Goal: Navigation & Orientation: Find specific page/section

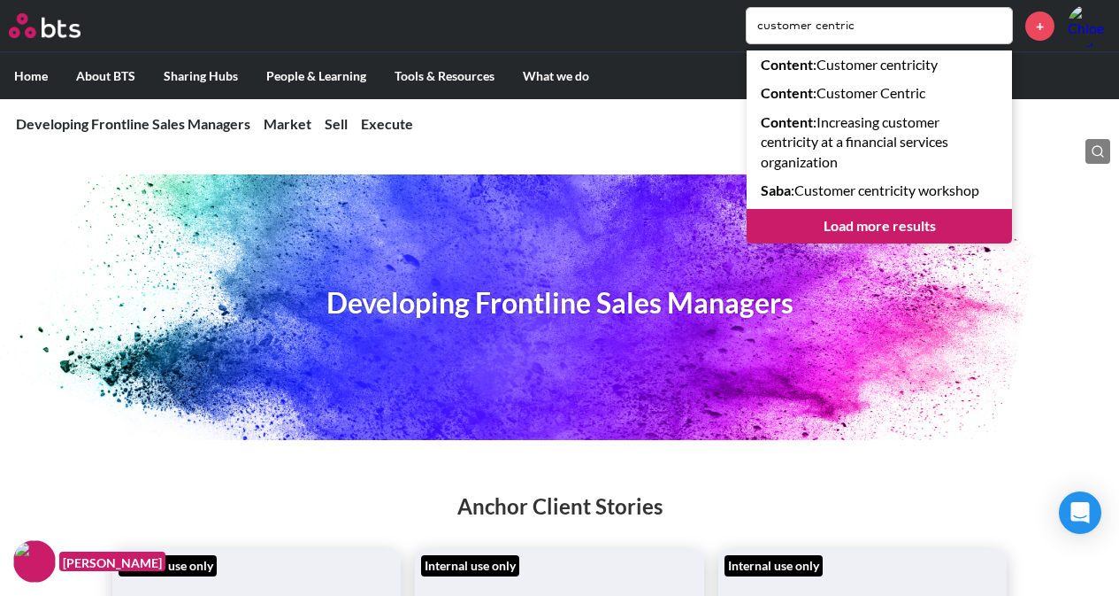
scroll to position [4145, 0]
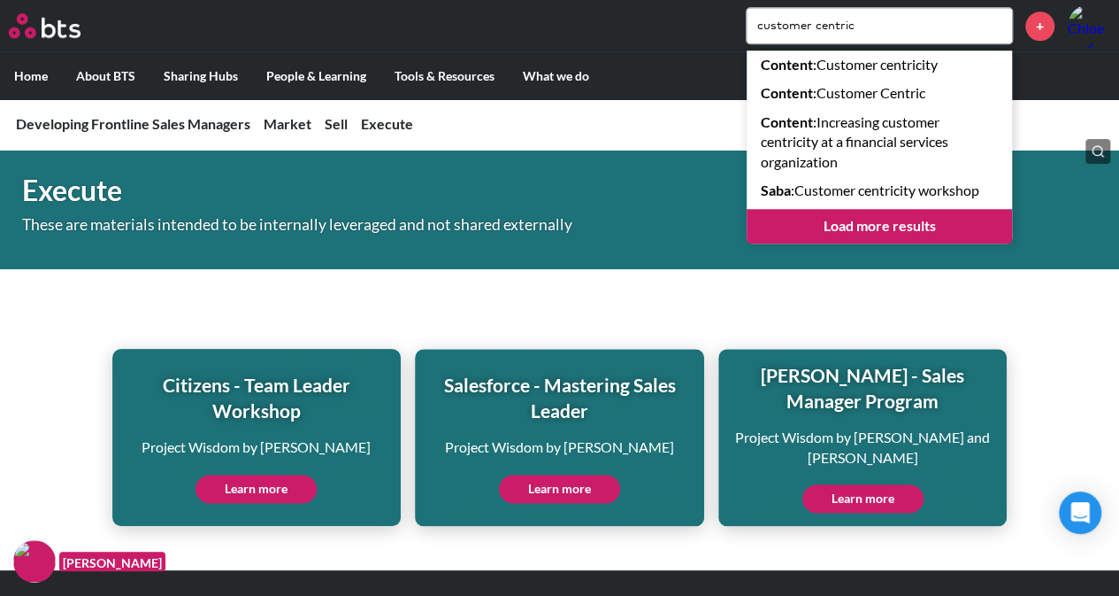
click at [39, 72] on label "Home" at bounding box center [31, 76] width 62 height 46
click at [0, 0] on input "Home" at bounding box center [0, 0] width 0 height 0
